Goal: Register for event/course

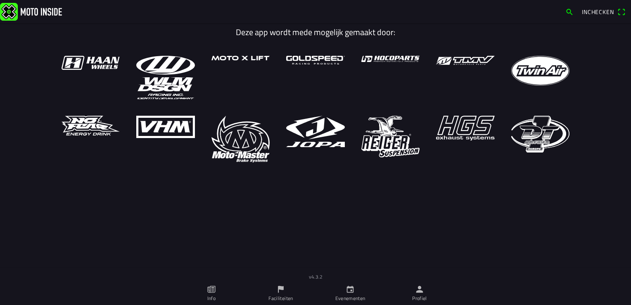
click at [420, 286] on icon "person" at bounding box center [419, 288] width 9 height 9
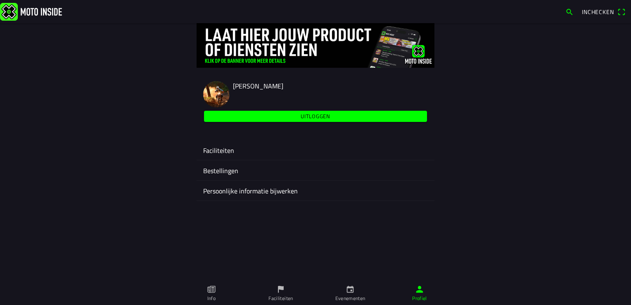
click at [216, 148] on ion-label "Faciliteiten" at bounding box center [315, 150] width 225 height 10
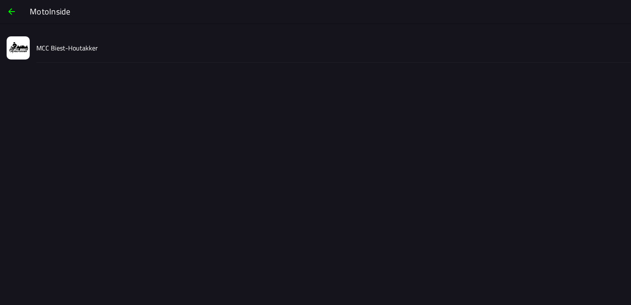
click at [42, 55] on div "MCC Biest-Houtakker" at bounding box center [330, 47] width 588 height 29
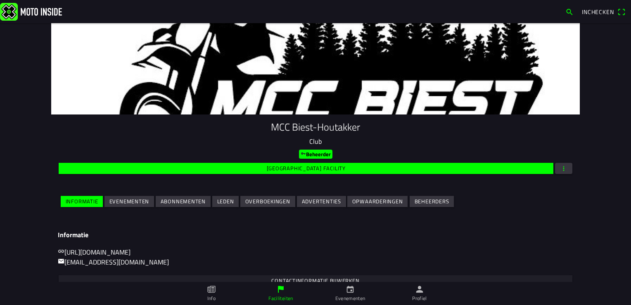
click at [136, 206] on span "Evenementen" at bounding box center [129, 201] width 40 height 11
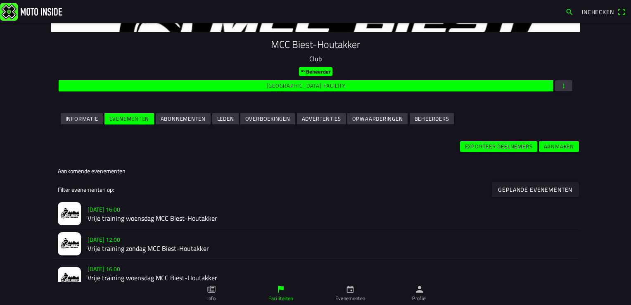
scroll to position [124, 0]
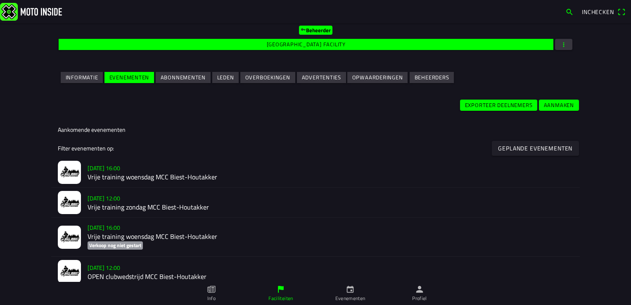
click at [0, 0] on slot "Geplande evenementen" at bounding box center [0, 0] width 0 height 0
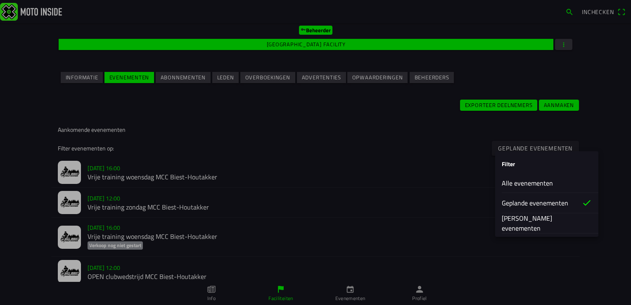
click at [0, 0] on slot "[PERSON_NAME] evenementen" at bounding box center [0, 0] width 0 height 0
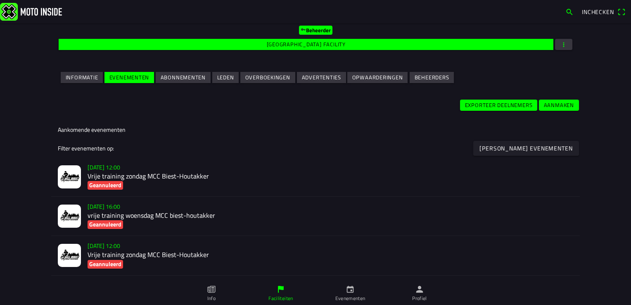
click at [113, 177] on h2 "Vrije training zondag MCC Biest-Houtakker" at bounding box center [329, 176] width 485 height 8
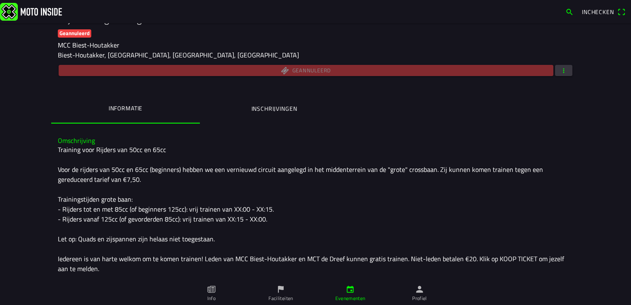
scroll to position [124, 0]
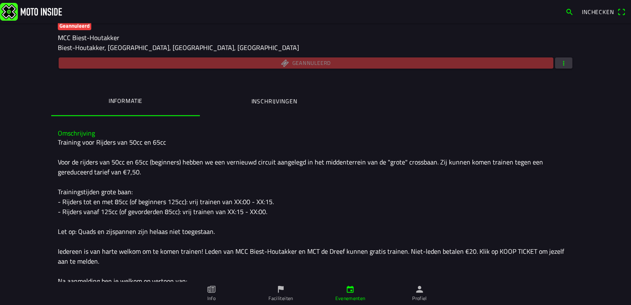
click at [265, 101] on ion-label "Inschrijvingen" at bounding box center [274, 101] width 46 height 9
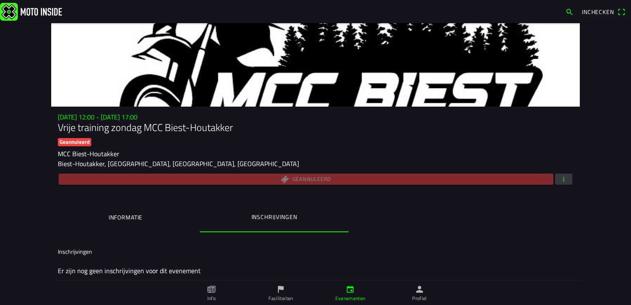
scroll to position [9, 0]
